Goal: Task Accomplishment & Management: Use online tool/utility

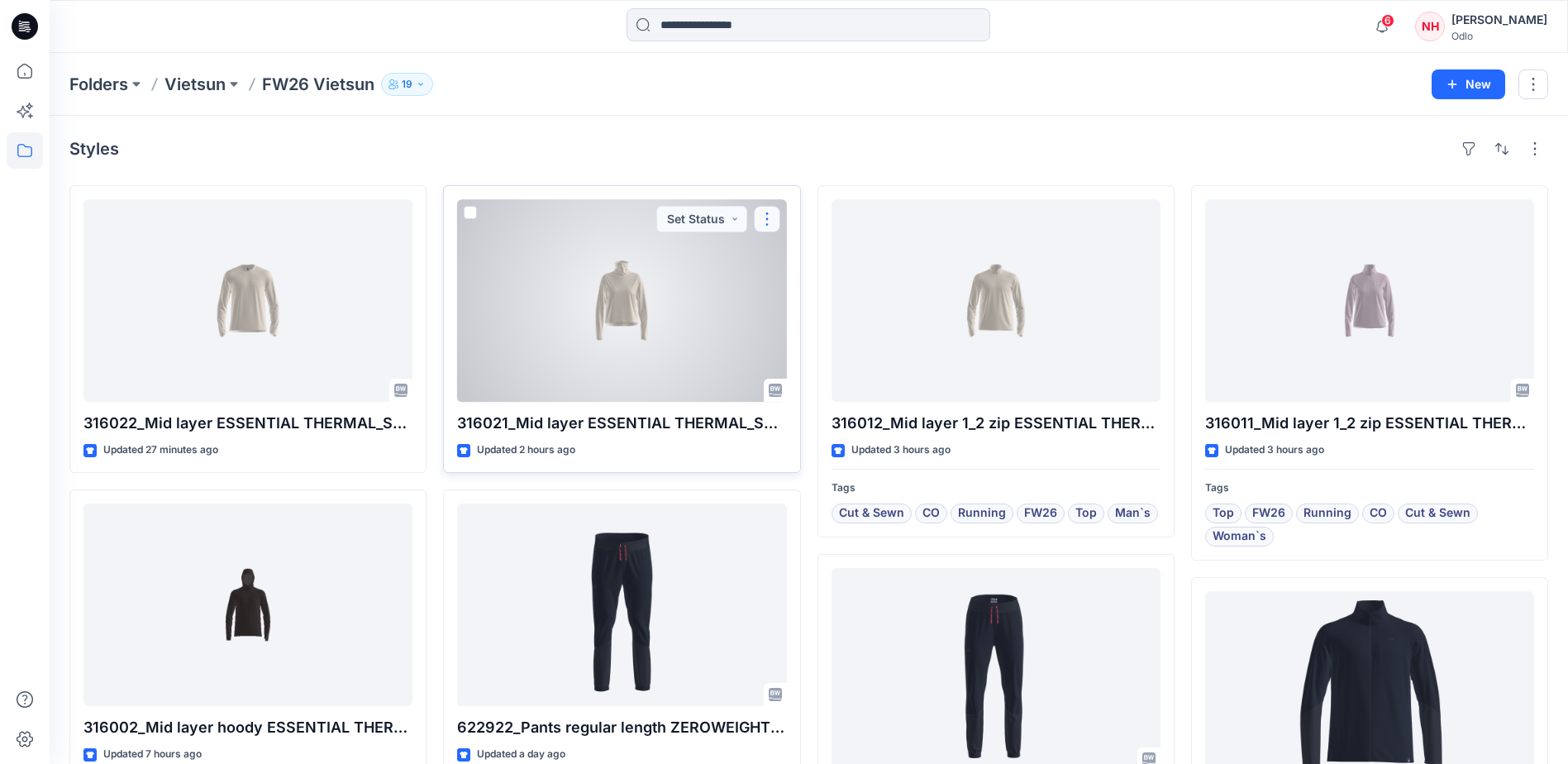
click at [764, 226] on button "button" at bounding box center [767, 219] width 27 height 27
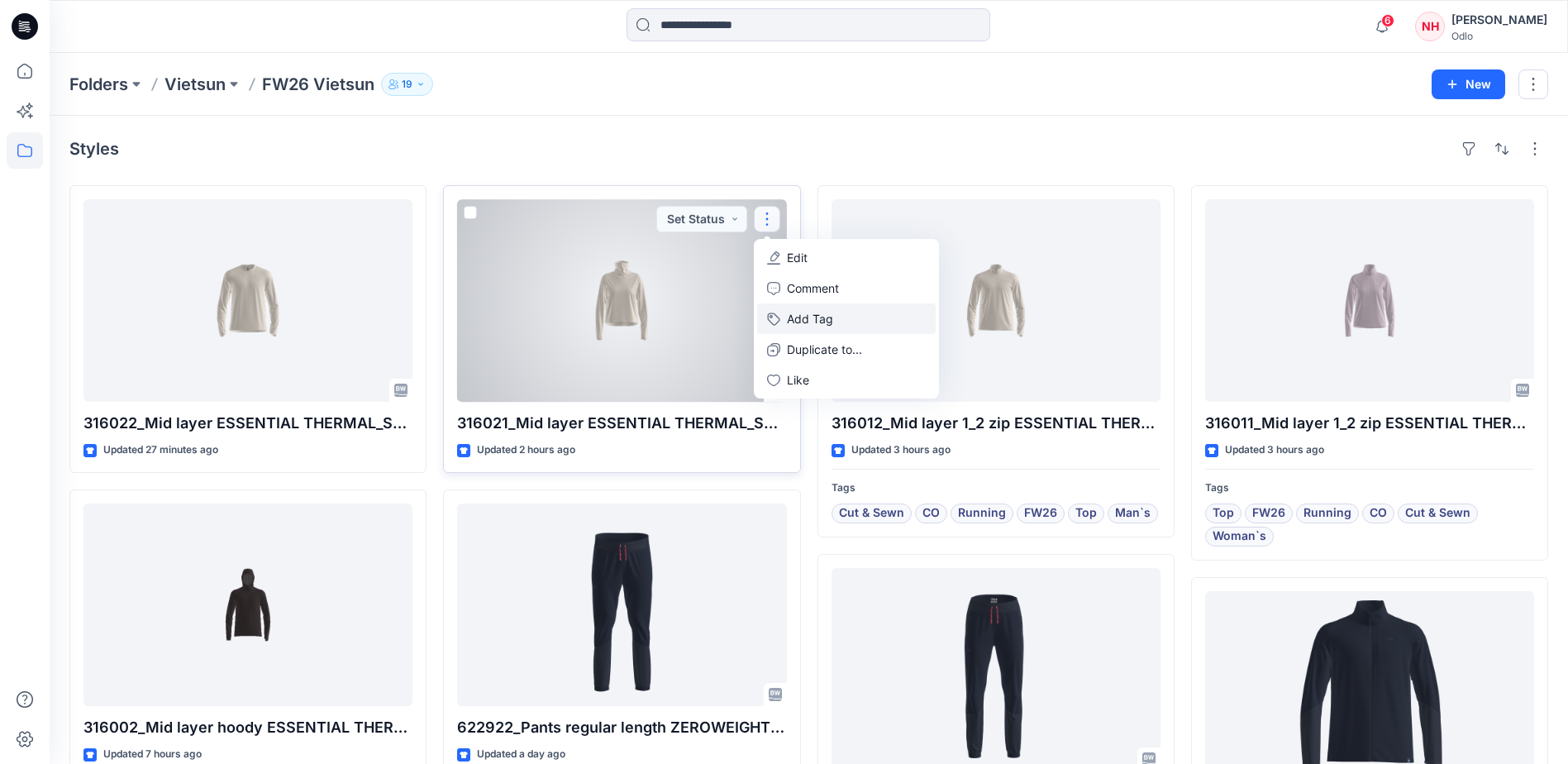
click at [836, 317] on button "Add Tag" at bounding box center [846, 318] width 178 height 30
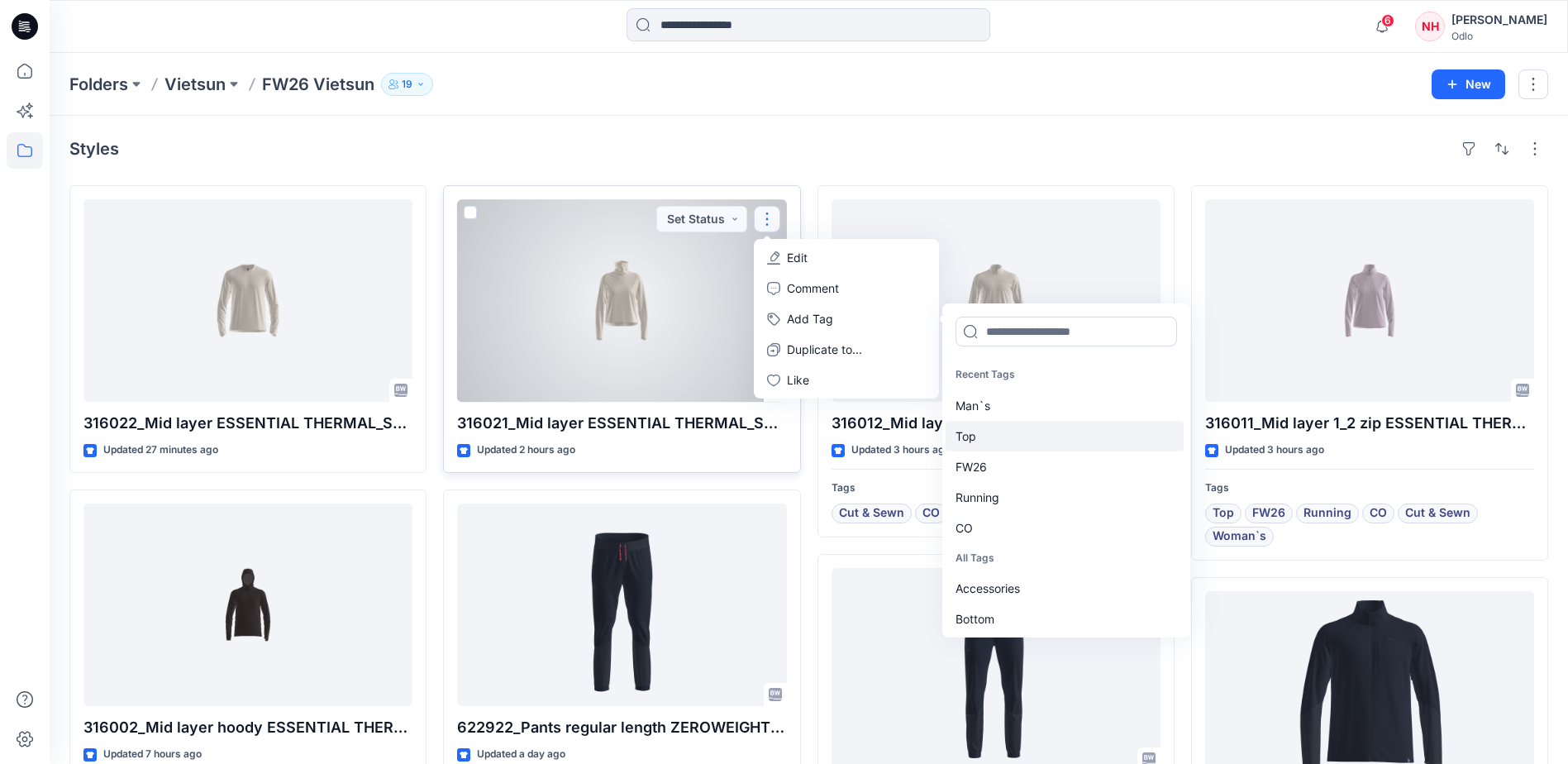
click at [1032, 422] on div "Top" at bounding box center [1065, 435] width 238 height 30
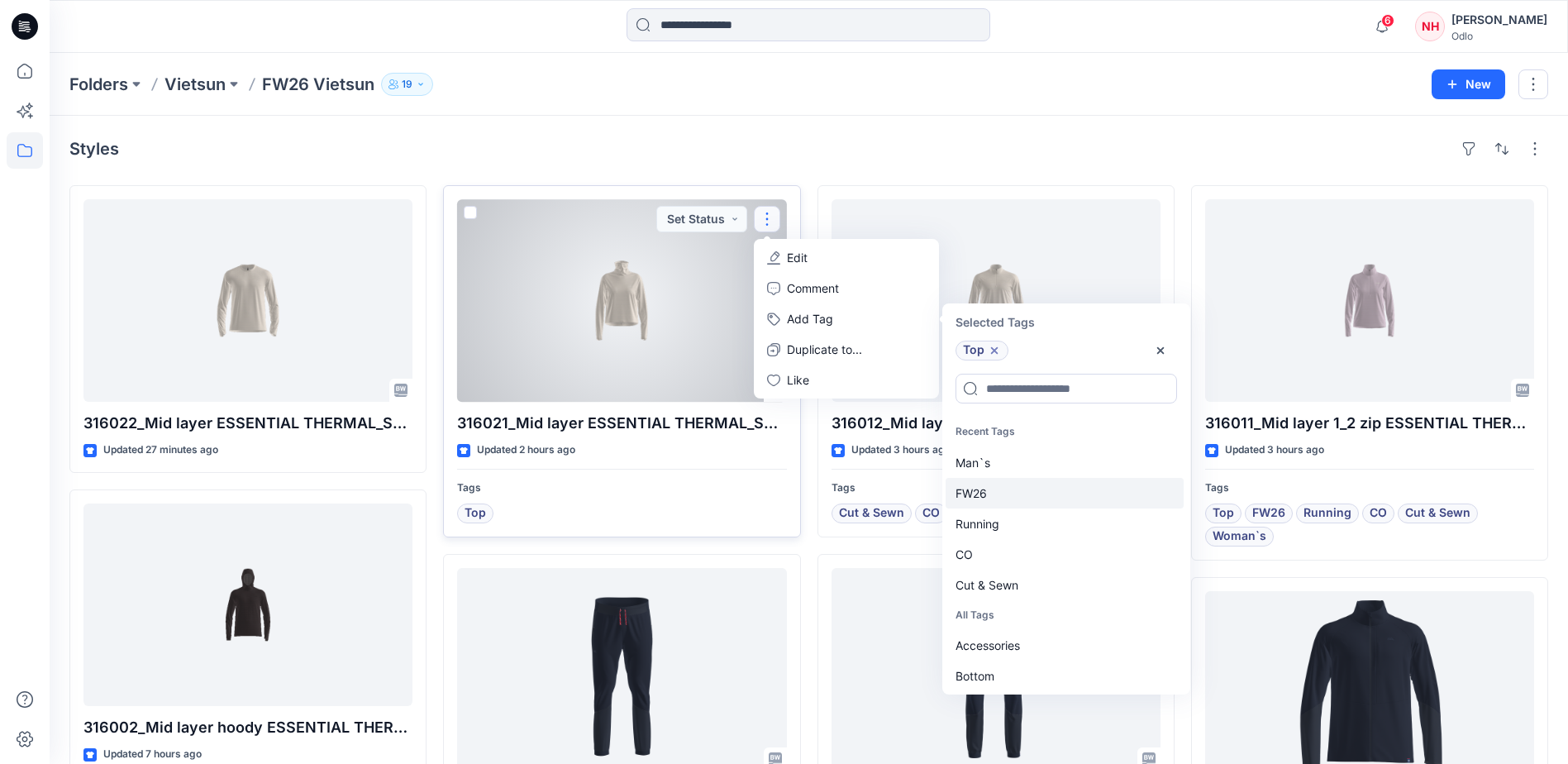
click at [1036, 479] on div "FW26" at bounding box center [1065, 492] width 238 height 30
click at [1037, 491] on div "Running" at bounding box center [1065, 492] width 238 height 30
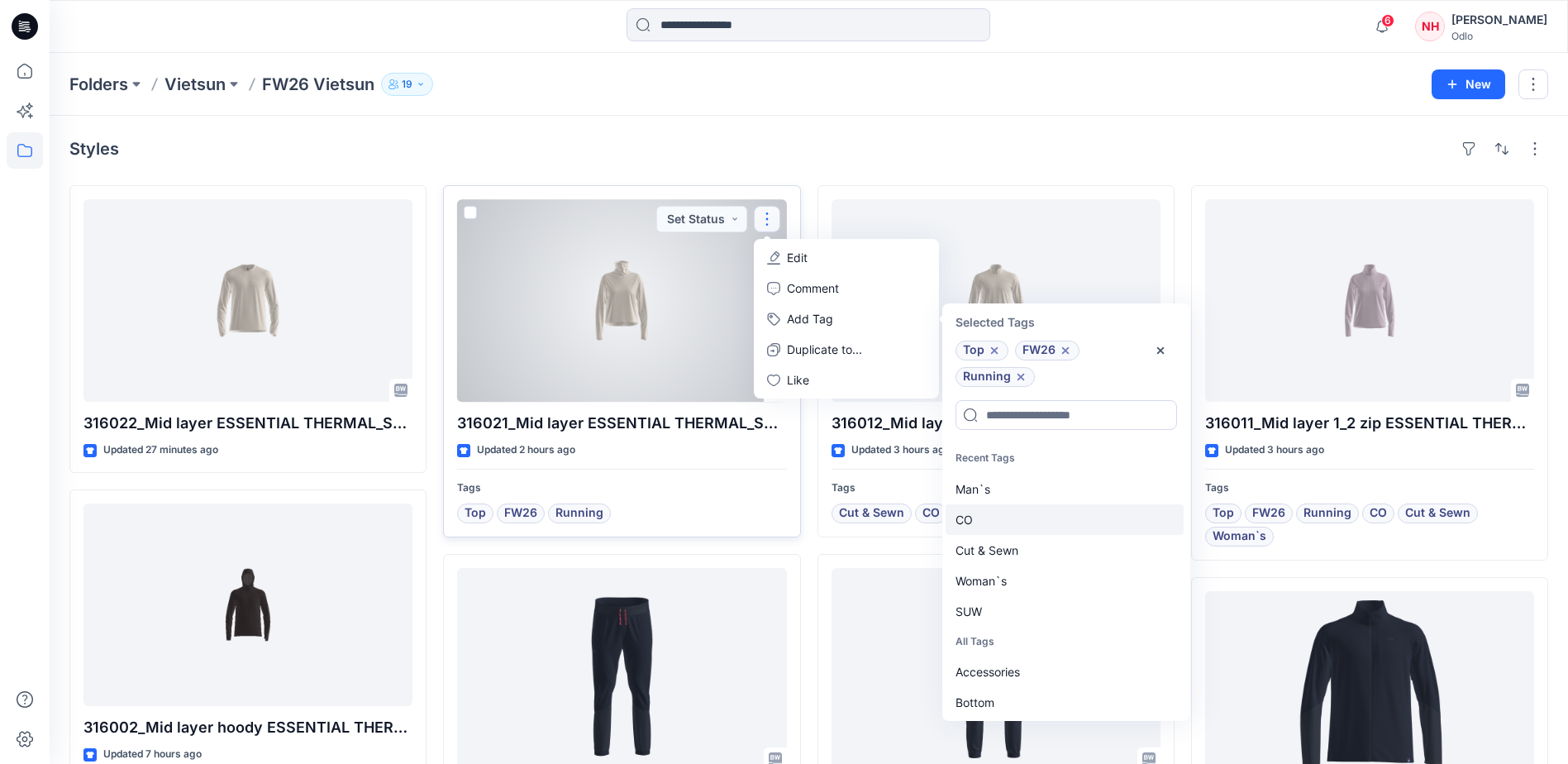
click at [1030, 524] on div "CO" at bounding box center [1065, 519] width 238 height 30
click at [1031, 552] on div "Woman`s" at bounding box center [1065, 549] width 238 height 30
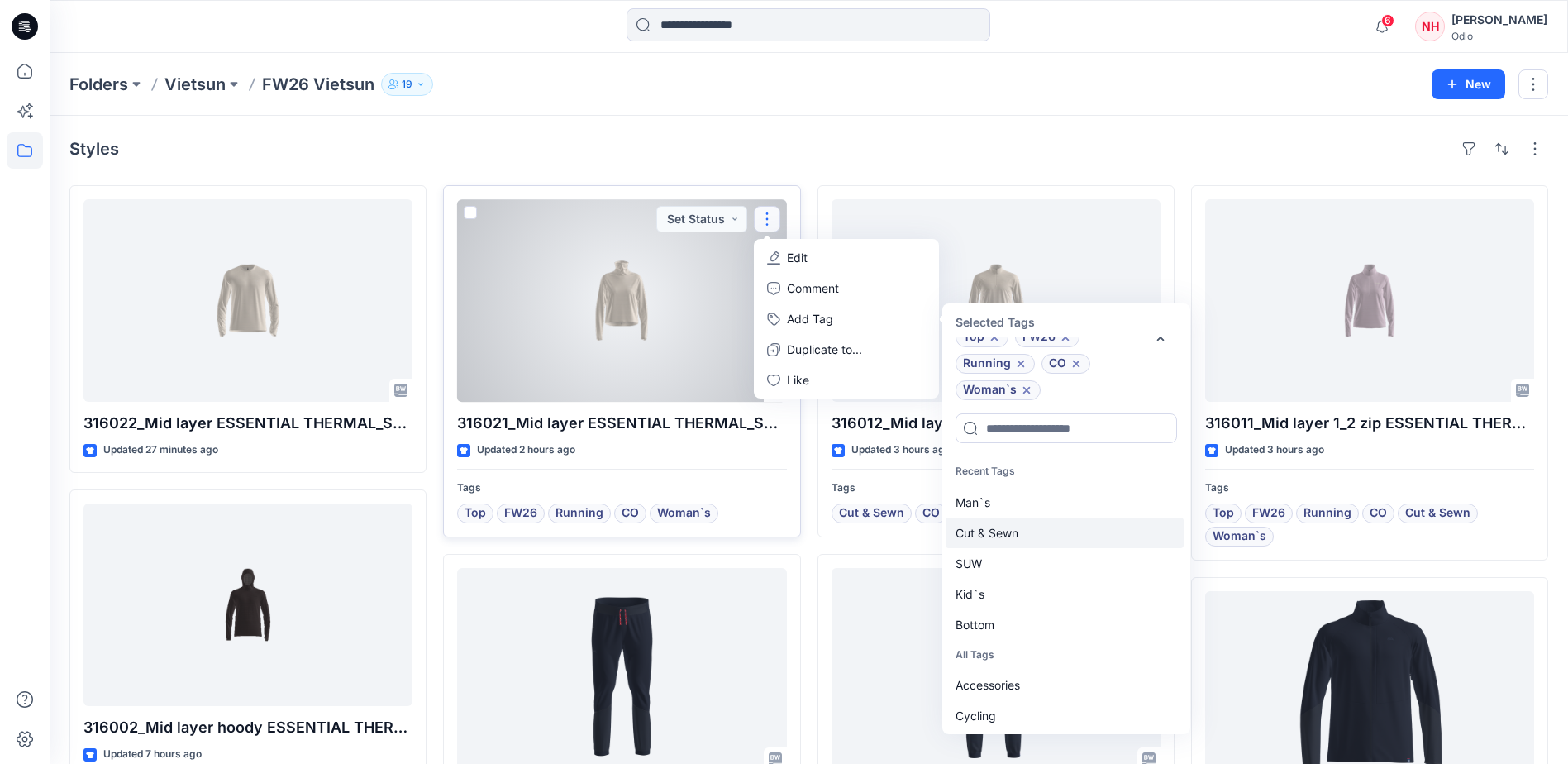
click at [1032, 533] on div "Cut & Sewn" at bounding box center [1065, 532] width 238 height 30
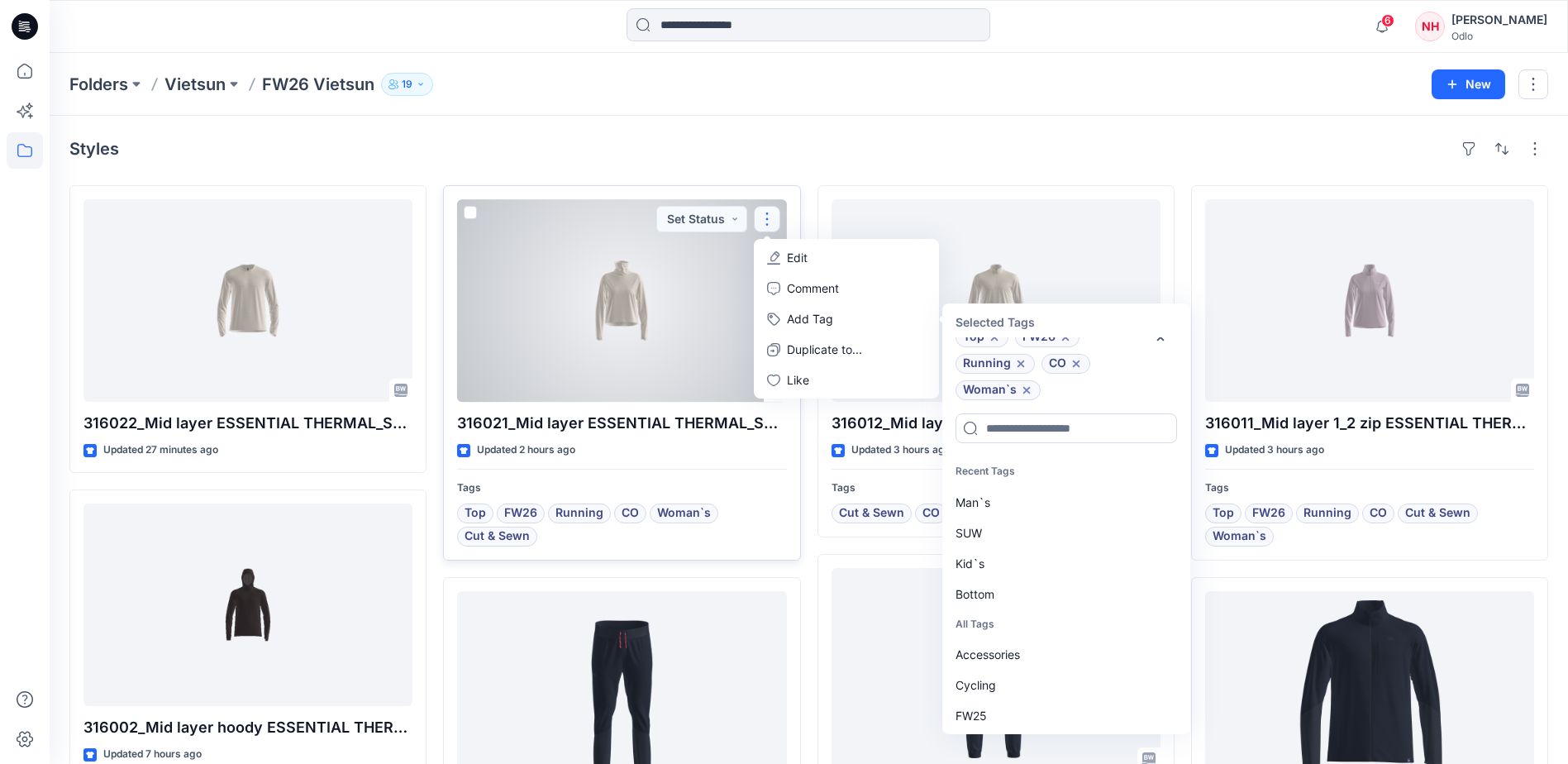
scroll to position [39, 0]
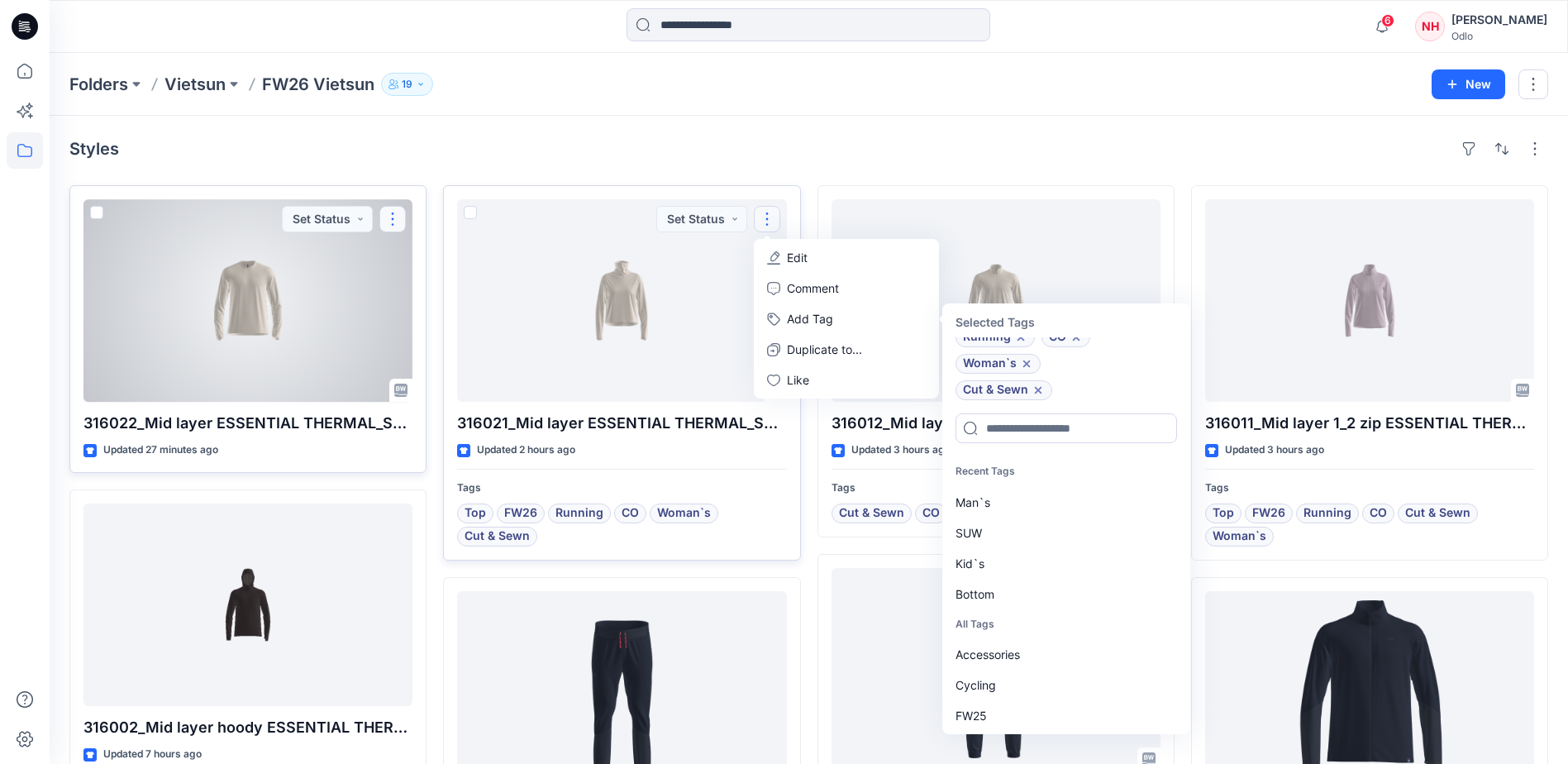
click at [391, 211] on button "button" at bounding box center [392, 219] width 27 height 27
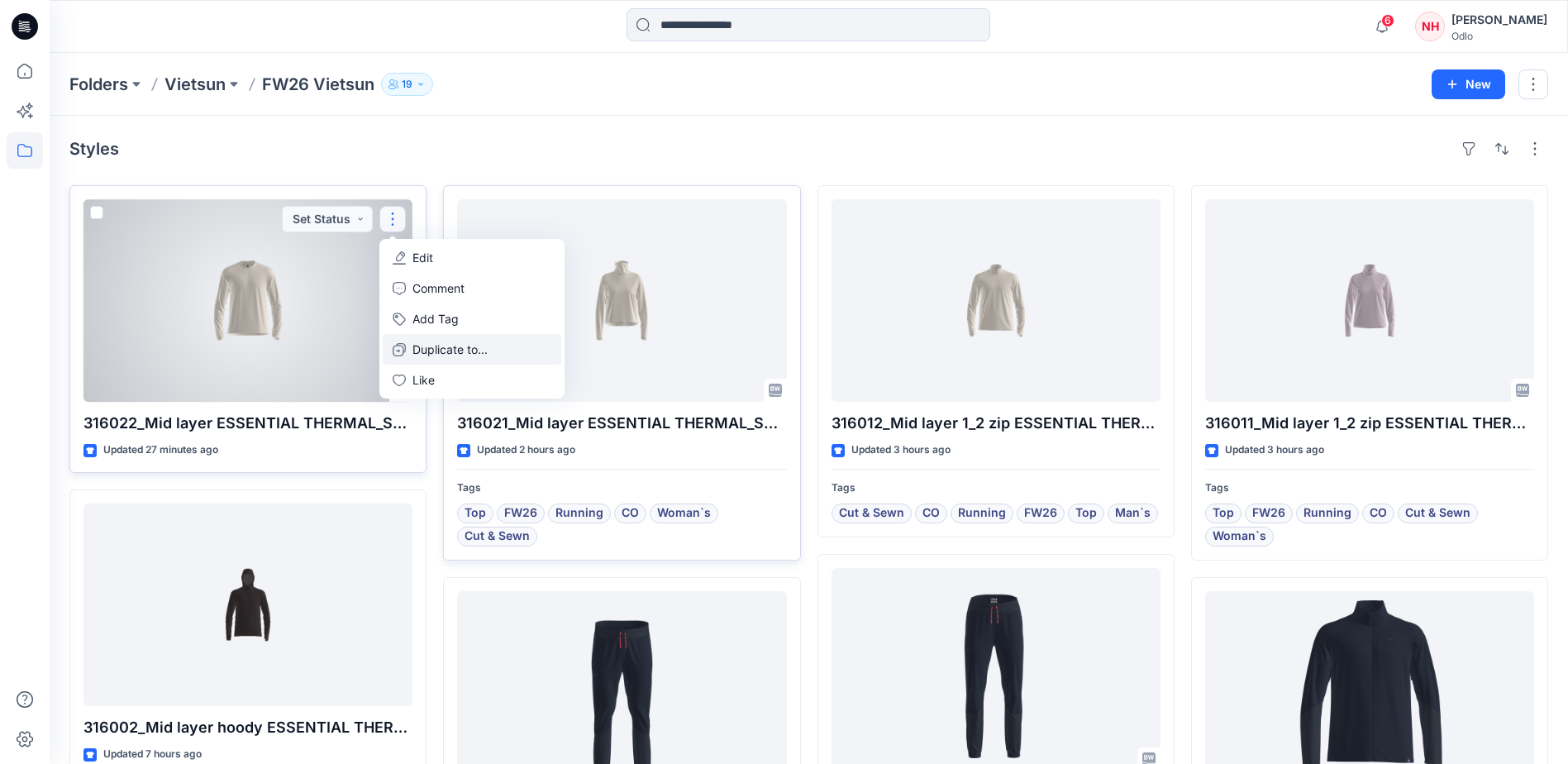
click at [457, 334] on button "Duplicate to..." at bounding box center [472, 349] width 178 height 30
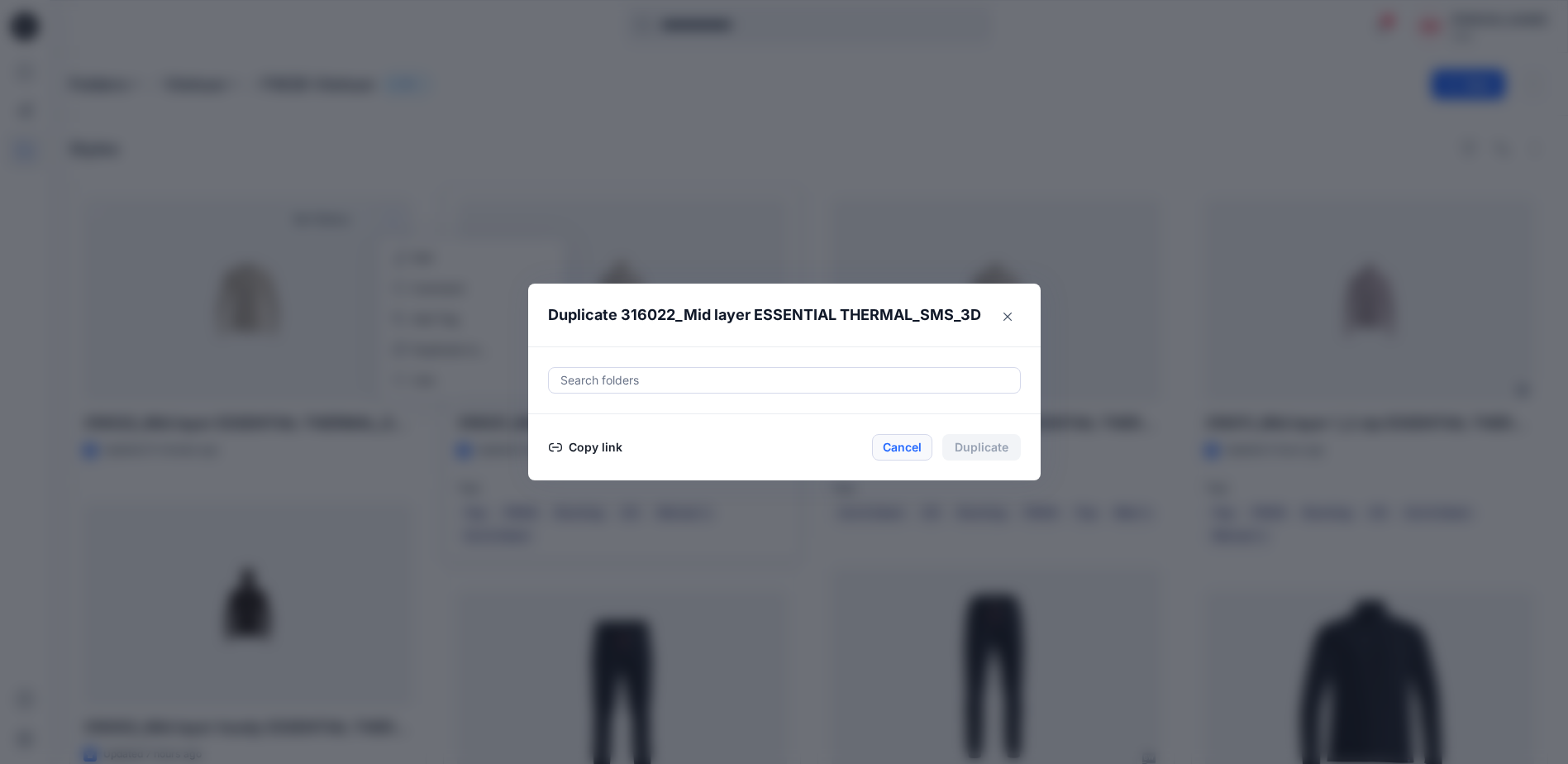
click at [886, 444] on button "Cancel" at bounding box center [902, 446] width 61 height 27
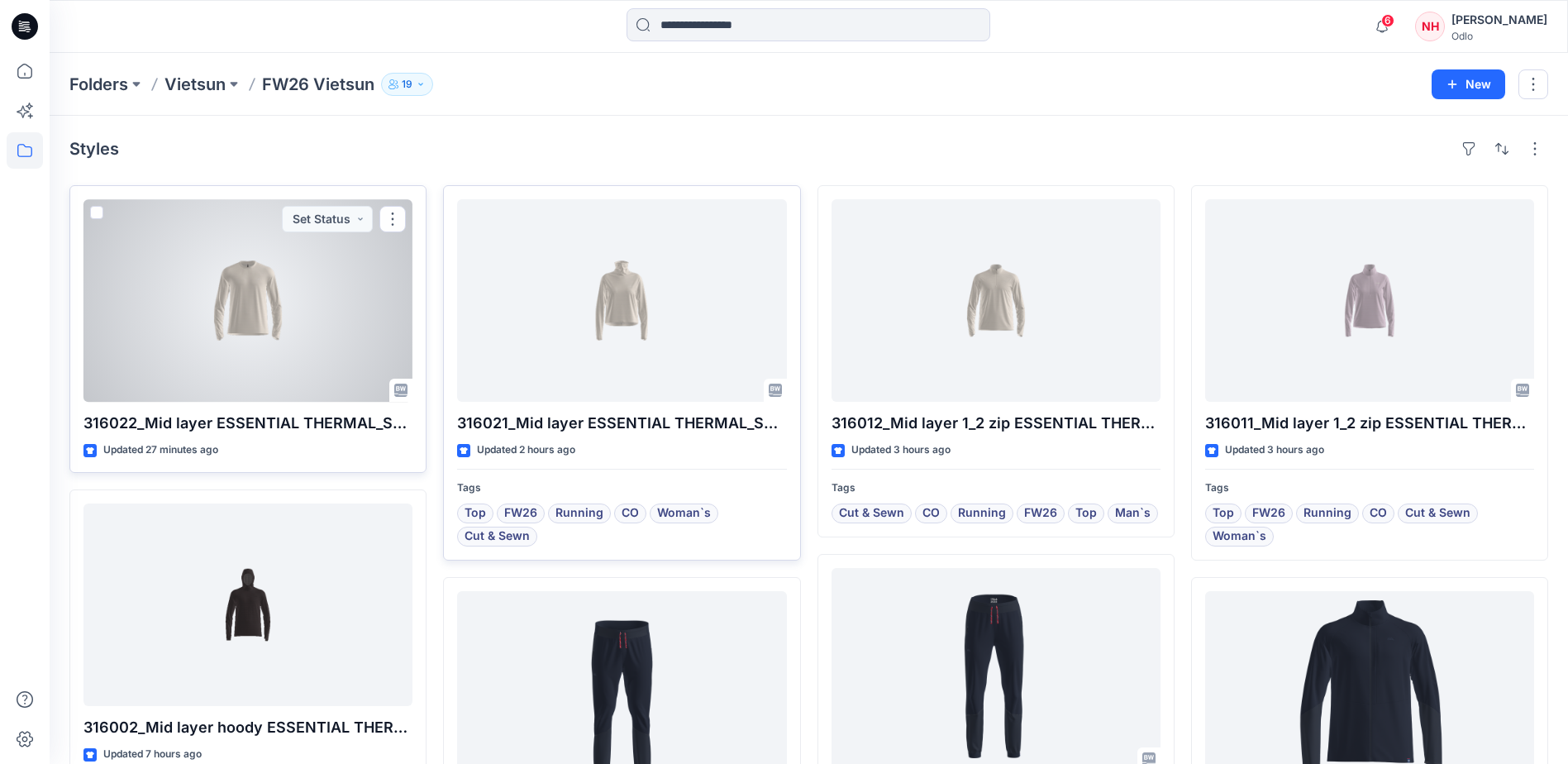
click at [386, 214] on button "button" at bounding box center [392, 219] width 27 height 27
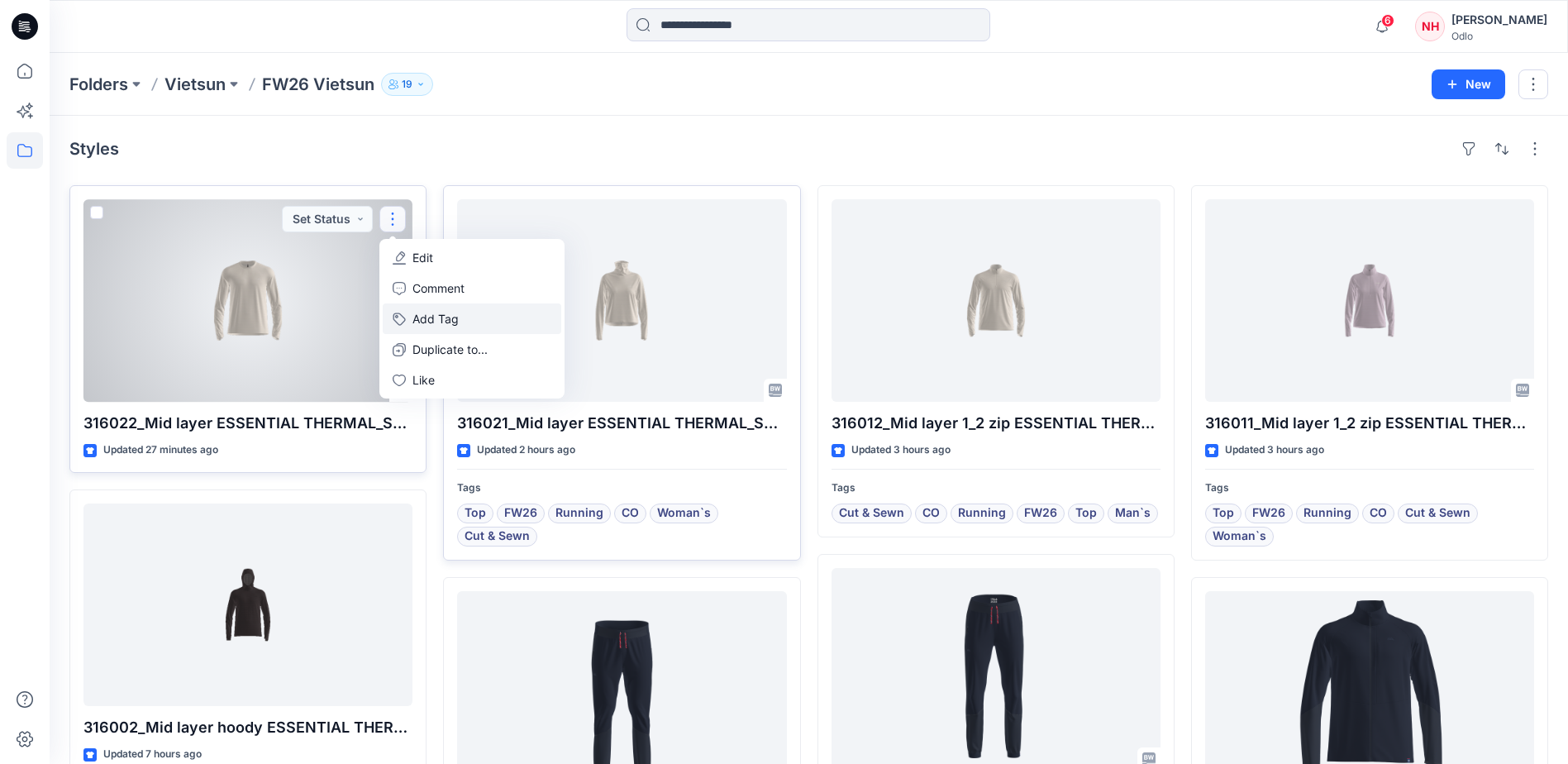
click at [440, 315] on button "Add Tag" at bounding box center [472, 318] width 178 height 30
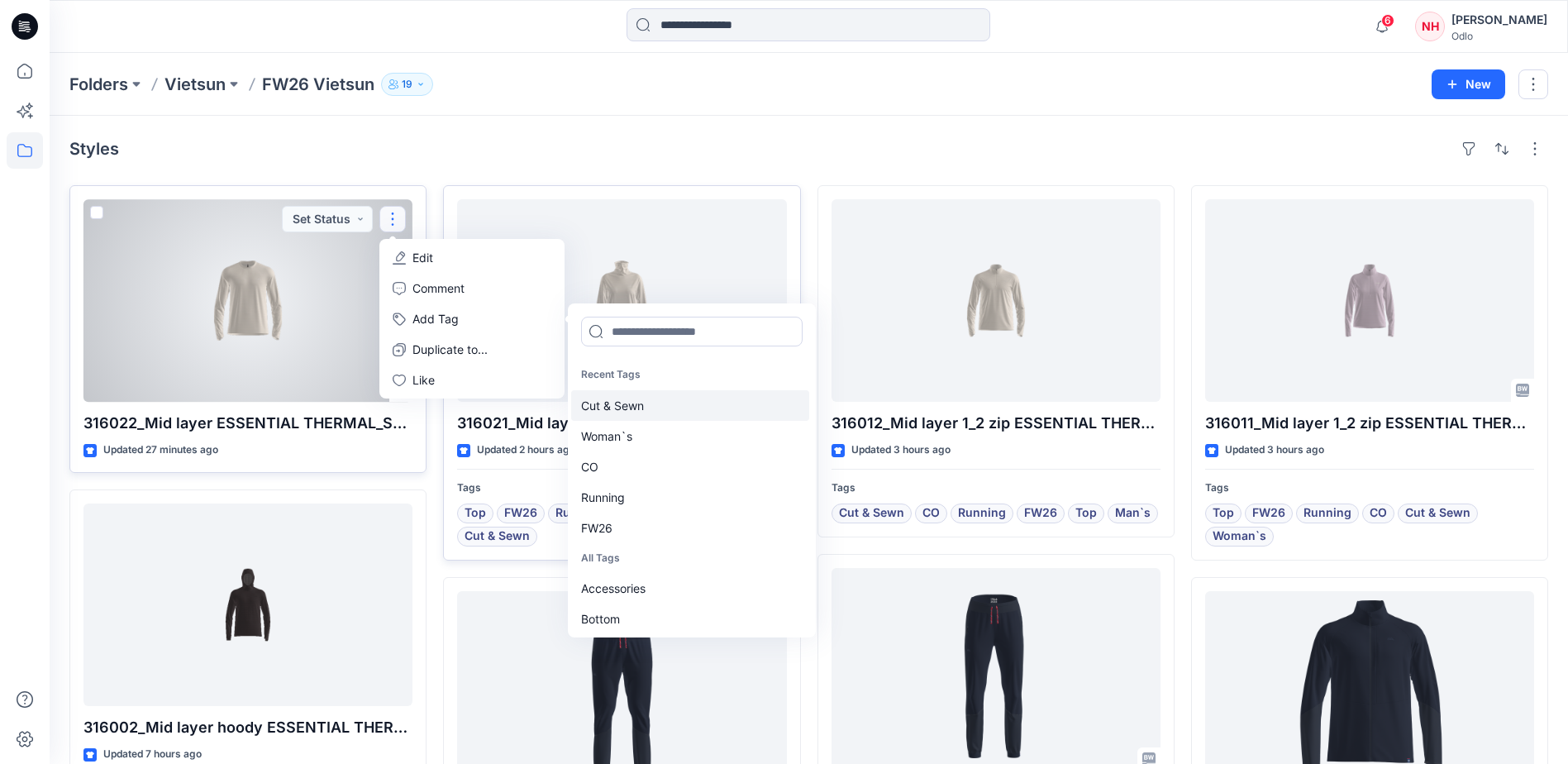
click at [637, 412] on div "Cut & Sewn" at bounding box center [690, 405] width 238 height 30
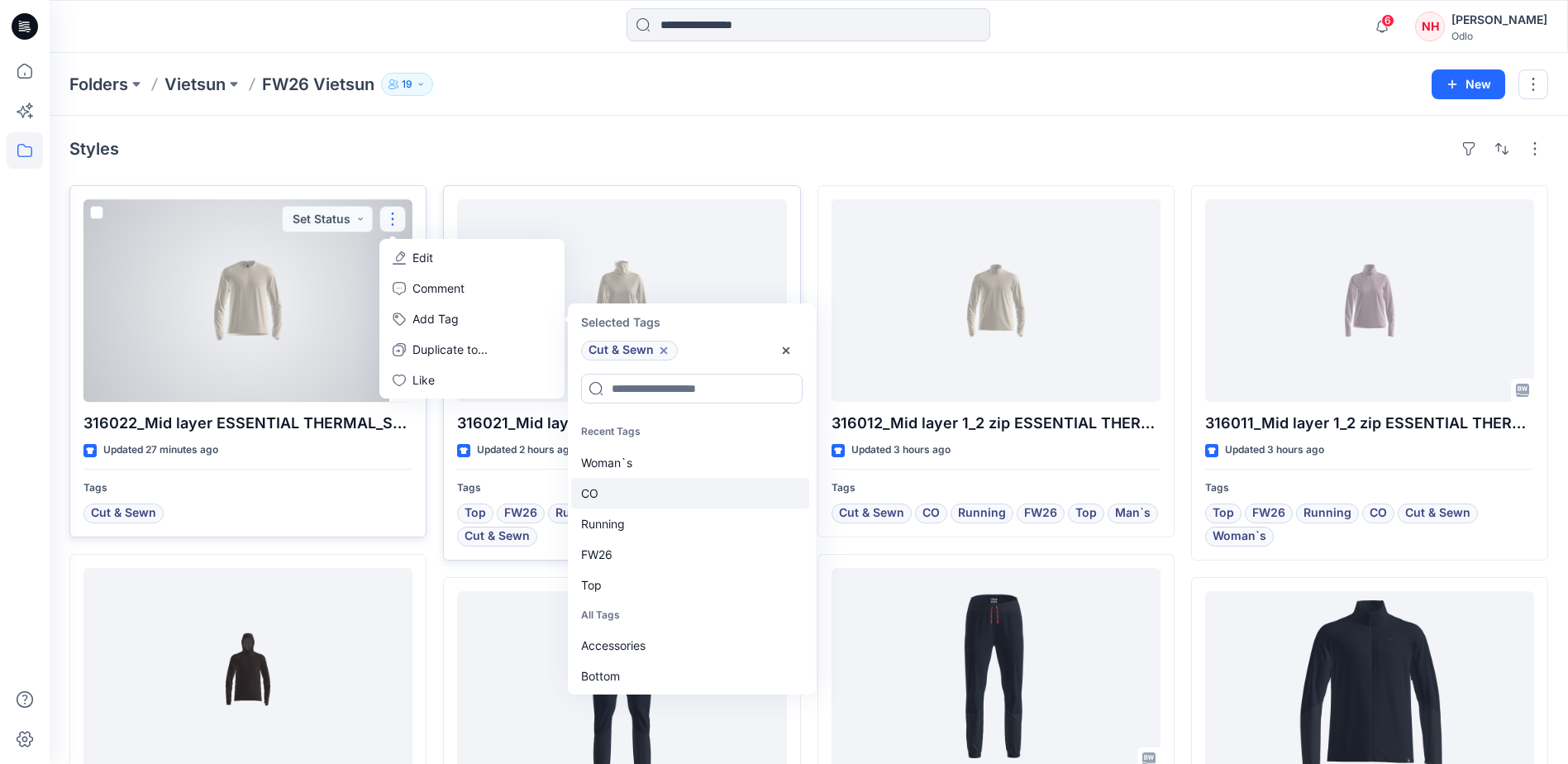
click at [638, 491] on div "CO" at bounding box center [690, 492] width 238 height 30
click at [641, 499] on div "Running" at bounding box center [690, 492] width 238 height 30
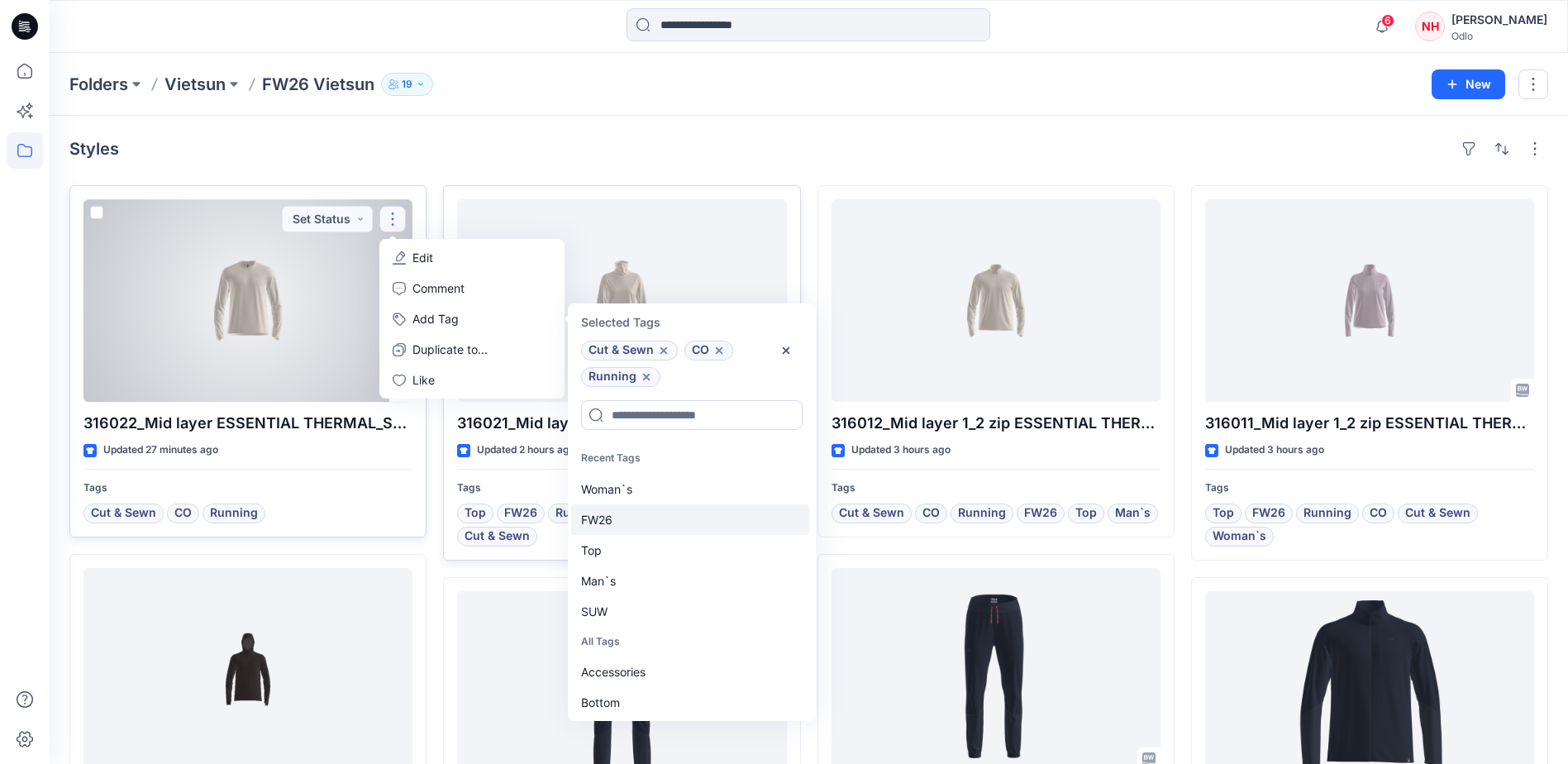
click at [648, 517] on div "FW26" at bounding box center [690, 519] width 238 height 30
click at [643, 523] on div "Top" at bounding box center [690, 519] width 238 height 30
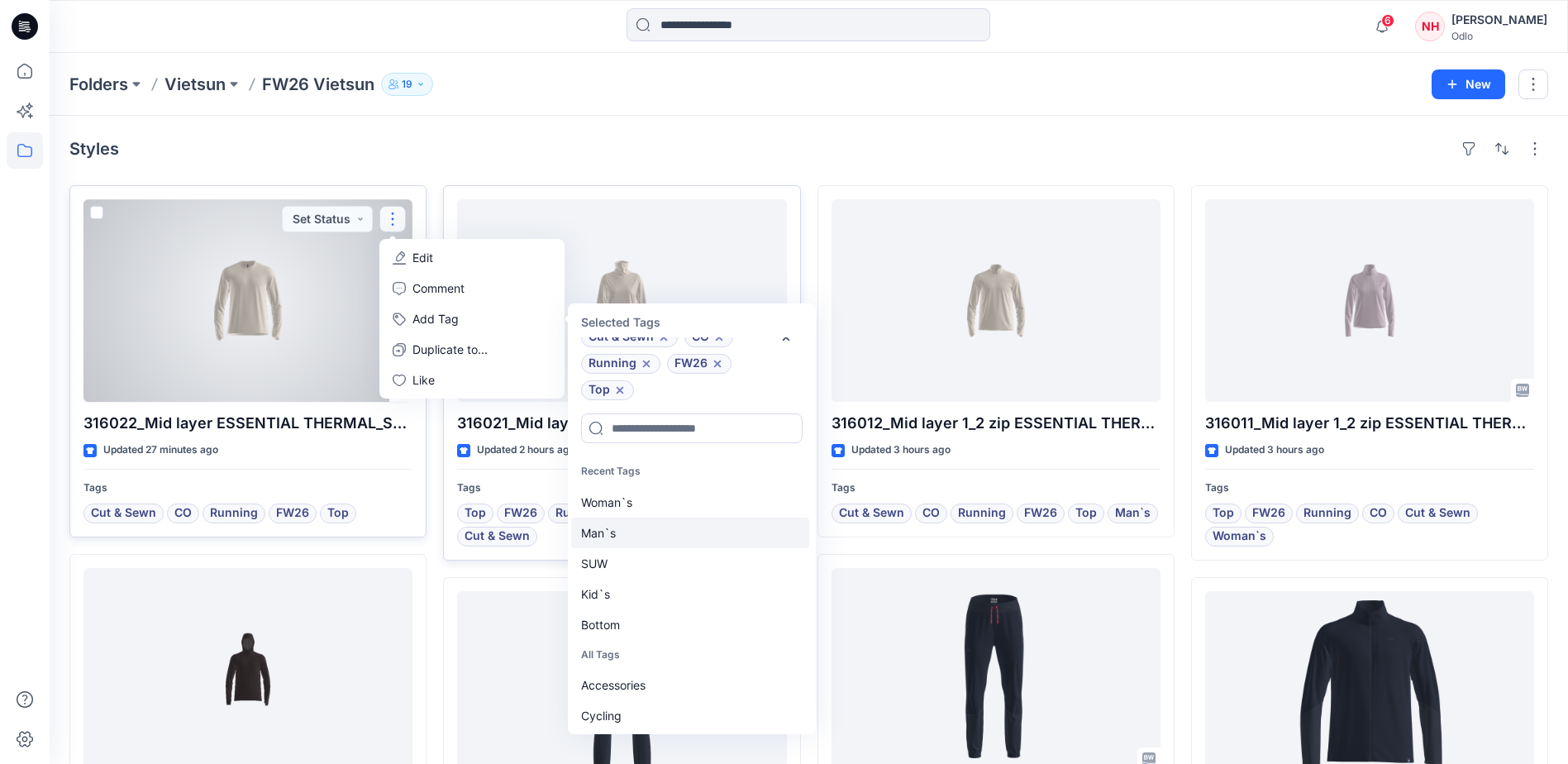
click at [643, 531] on div "Man`s" at bounding box center [690, 532] width 238 height 30
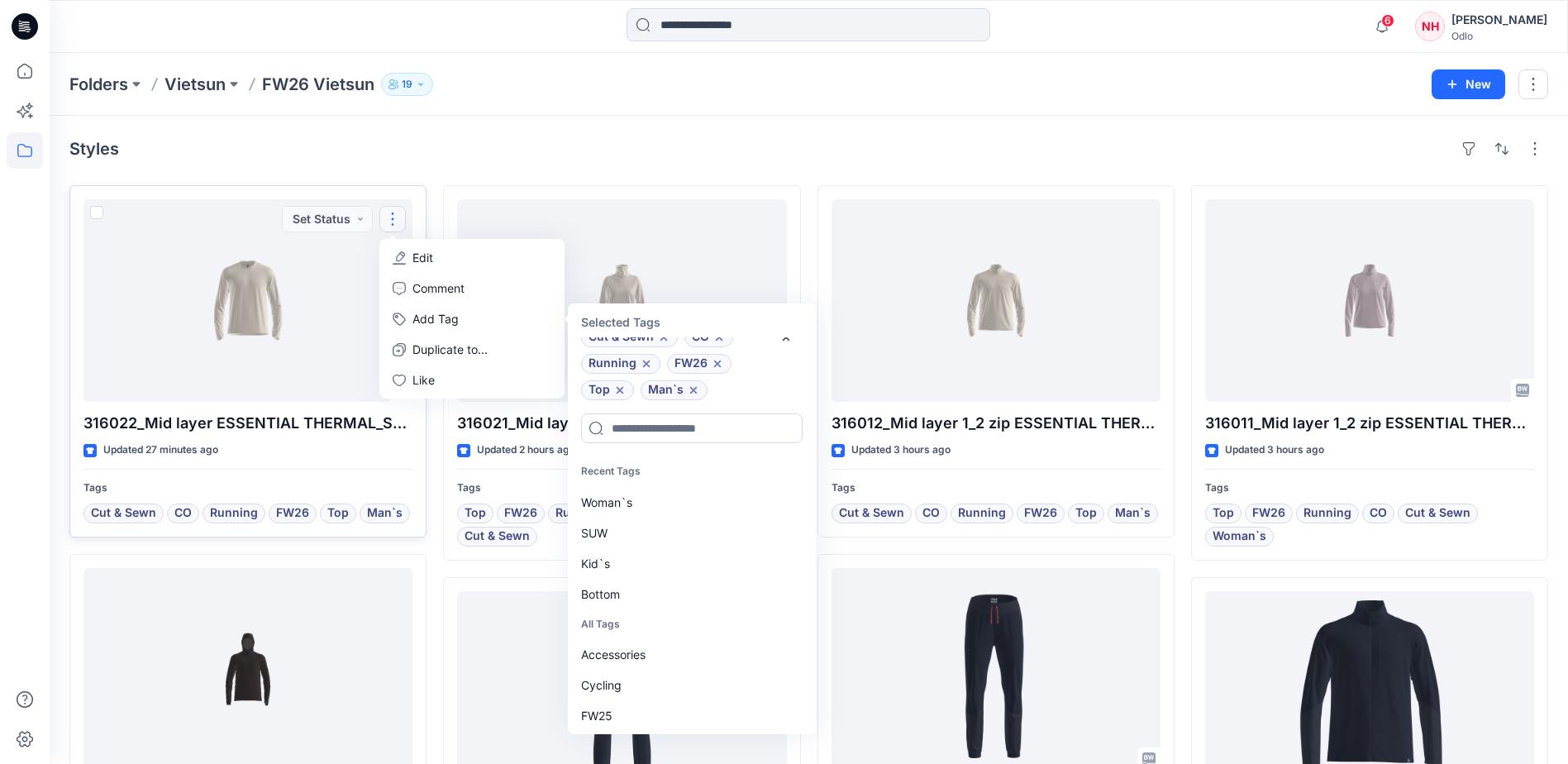
click at [490, 136] on div "Styles" at bounding box center [809, 149] width 1479 height 27
